Goal: Information Seeking & Learning: Learn about a topic

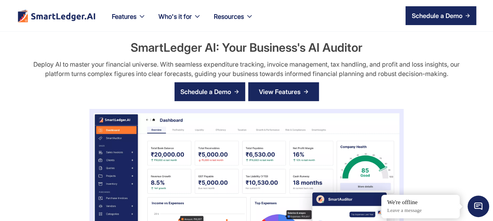
click at [285, 91] on div "View Features" at bounding box center [280, 92] width 42 height 13
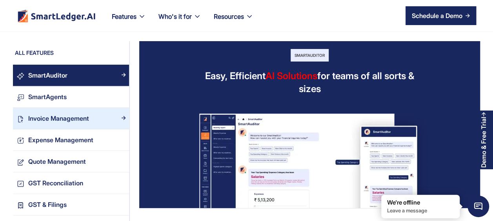
click at [70, 119] on div "Invoice Management" at bounding box center [58, 118] width 61 height 11
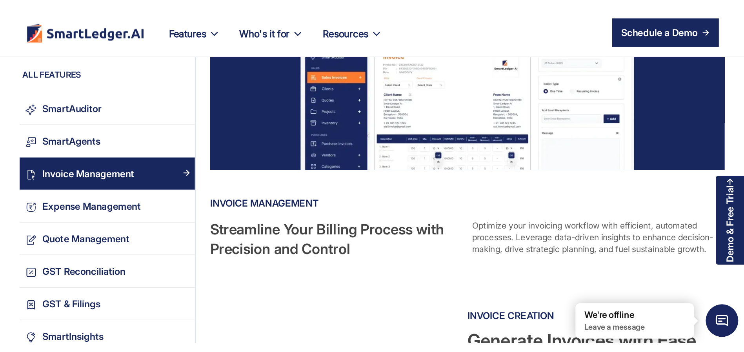
scroll to position [39, 0]
